Goal: Book appointment/travel/reservation

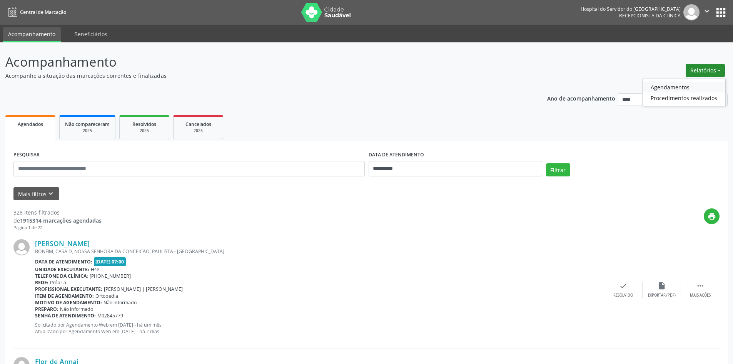
click at [666, 87] on link "Agendamentos" at bounding box center [684, 87] width 83 height 11
select select "*"
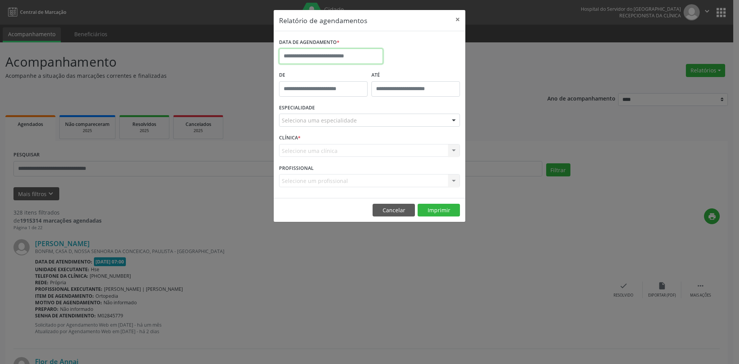
click at [329, 54] on input "text" at bounding box center [331, 55] width 104 height 15
click at [303, 95] on span "1" at bounding box center [304, 96] width 15 height 15
type input "**********"
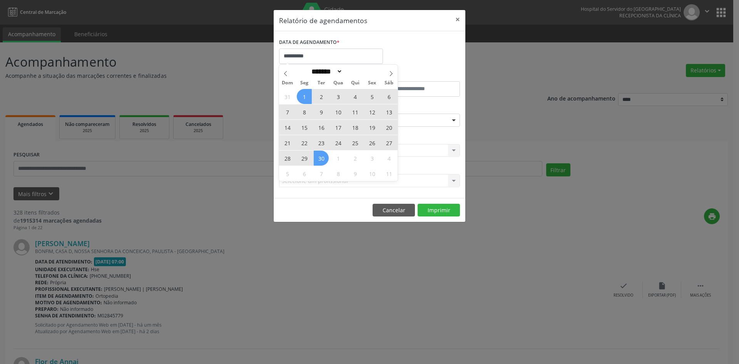
drag, startPoint x: 303, startPoint y: 95, endPoint x: 320, endPoint y: 159, distance: 65.8
click at [320, 159] on div "31 1 2 3 4 5 6 7 8 9 10 11 12 13 14 15 16 17 18 19 20 21 22 23 24 25 26 27 28 2…" at bounding box center [338, 134] width 119 height 92
click at [320, 159] on span "30" at bounding box center [321, 157] width 15 height 15
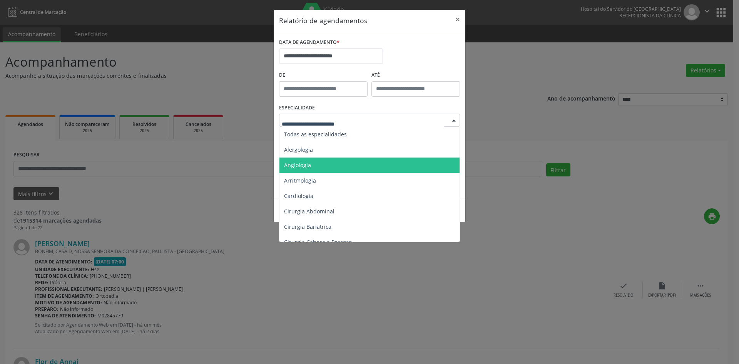
click at [314, 162] on span "Angiologia" at bounding box center [369, 164] width 181 height 15
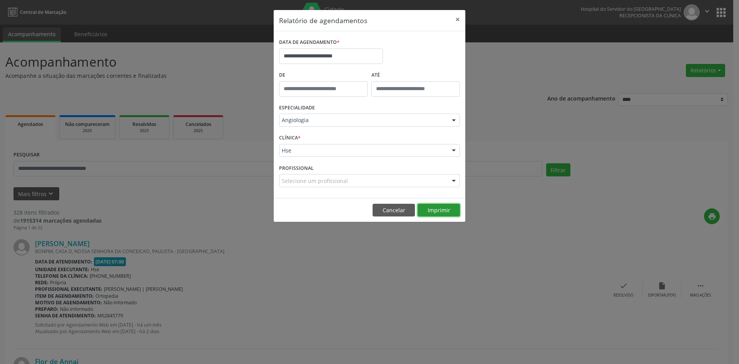
click at [439, 210] on button "Imprimir" at bounding box center [438, 210] width 42 height 13
